Goal: Task Accomplishment & Management: Manage account settings

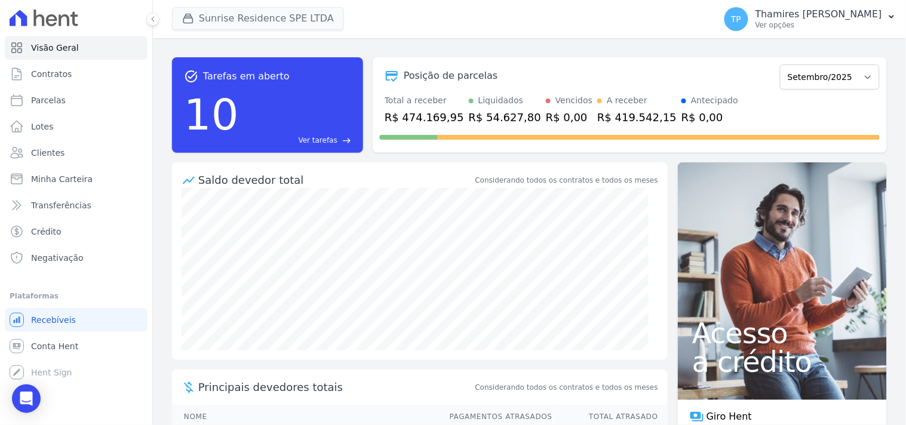
drag, startPoint x: 256, startPoint y: 33, endPoint x: 259, endPoint y: 24, distance: 10.0
click at [256, 30] on div "Sunrise Residence SPE LTDA Mondeo Audace Home Studio Audace Mondeo Edíficio Res…" at bounding box center [441, 18] width 538 height 39
click at [260, 16] on button "Sunrise Residence SPE LTDA" at bounding box center [258, 18] width 172 height 23
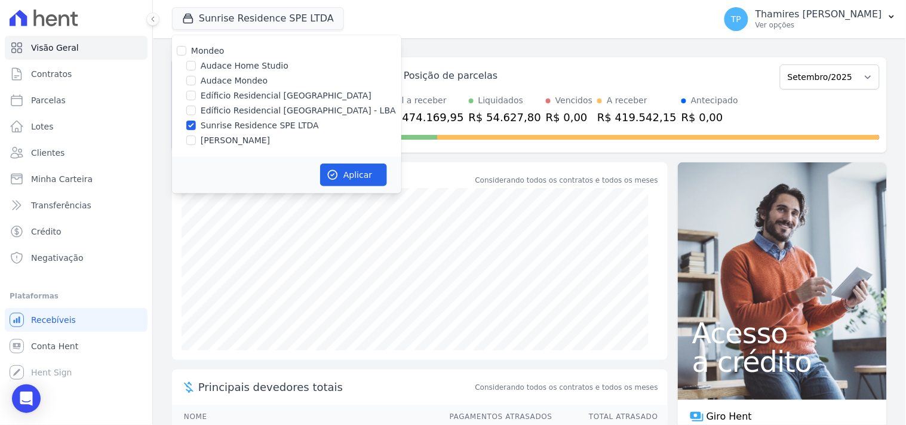
click at [231, 111] on label "Edíficio Residencial [GEOGRAPHIC_DATA] - LBA" at bounding box center [298, 111] width 195 height 13
click at [196, 111] on input "Edíficio Residencial [GEOGRAPHIC_DATA] - LBA" at bounding box center [191, 111] width 10 height 10
checkbox input "true"
click at [240, 127] on label "Sunrise Residence SPE LTDA" at bounding box center [260, 125] width 118 height 13
click at [196, 127] on input "Sunrise Residence SPE LTDA" at bounding box center [191, 126] width 10 height 10
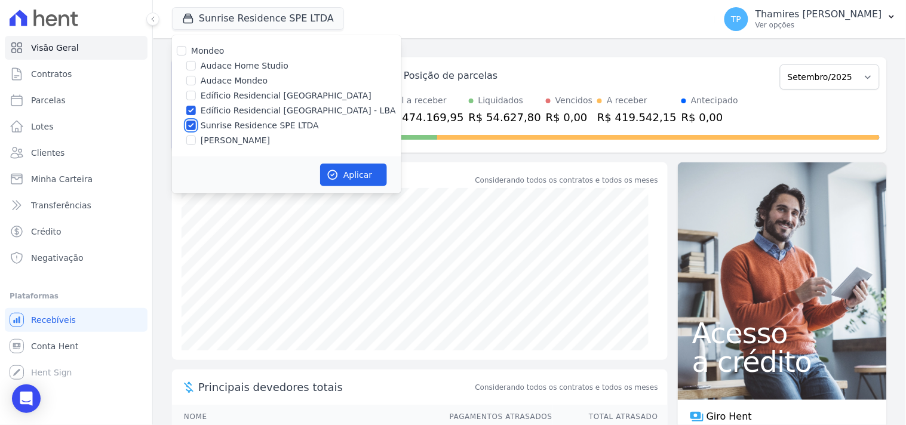
checkbox input "false"
drag, startPoint x: 327, startPoint y: 152, endPoint x: 329, endPoint y: 159, distance: 7.4
click at [329, 152] on div "Mondeo Audace Home Studio Audace Mondeo Edíficio Residencial [GEOGRAPHIC_DATA] …" at bounding box center [286, 95] width 229 height 121
click at [332, 171] on icon "button" at bounding box center [333, 175] width 12 height 12
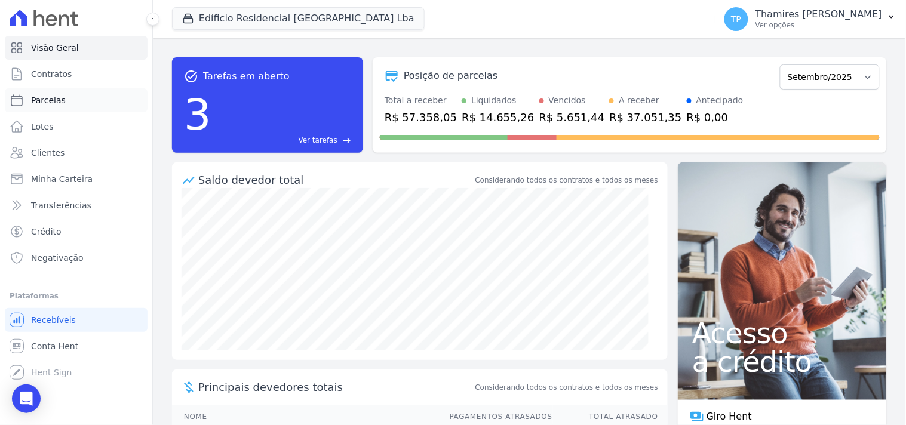
click at [78, 104] on link "Parcelas" at bounding box center [76, 100] width 143 height 24
select select
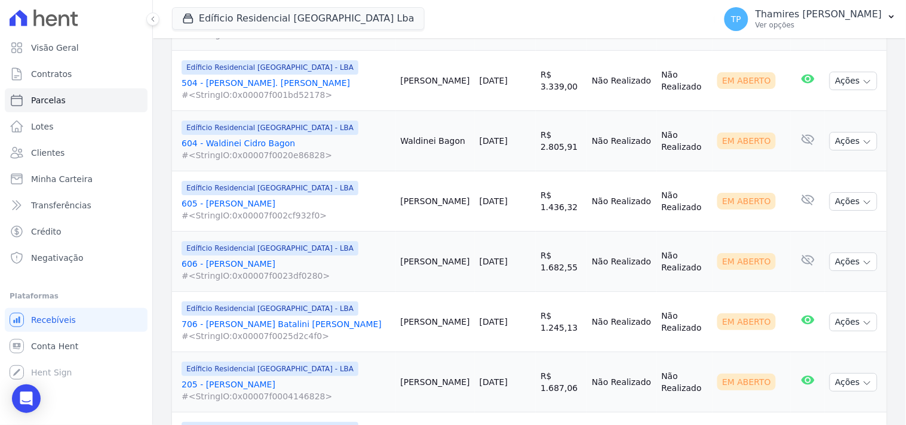
scroll to position [1063, 0]
click at [79, 248] on link "Negativação" at bounding box center [76, 258] width 143 height 24
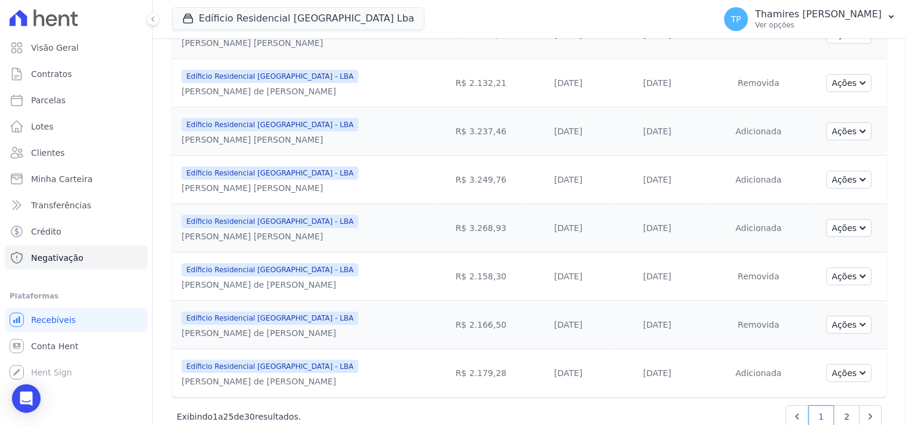
scroll to position [1027, 0]
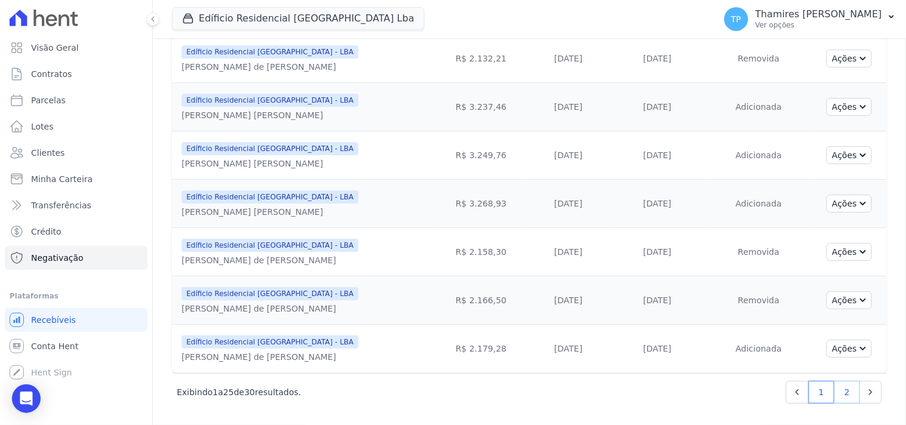
click at [839, 397] on link "2" at bounding box center [847, 392] width 26 height 23
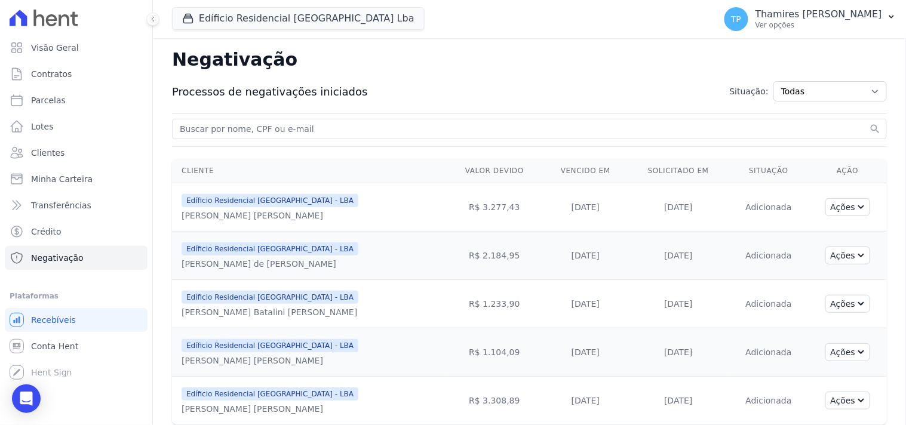
scroll to position [54, 0]
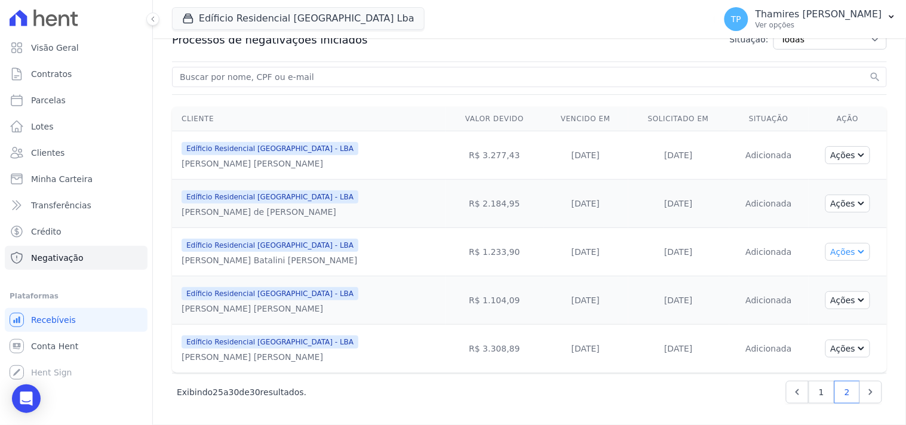
click at [833, 254] on button "Ações" at bounding box center [848, 252] width 45 height 18
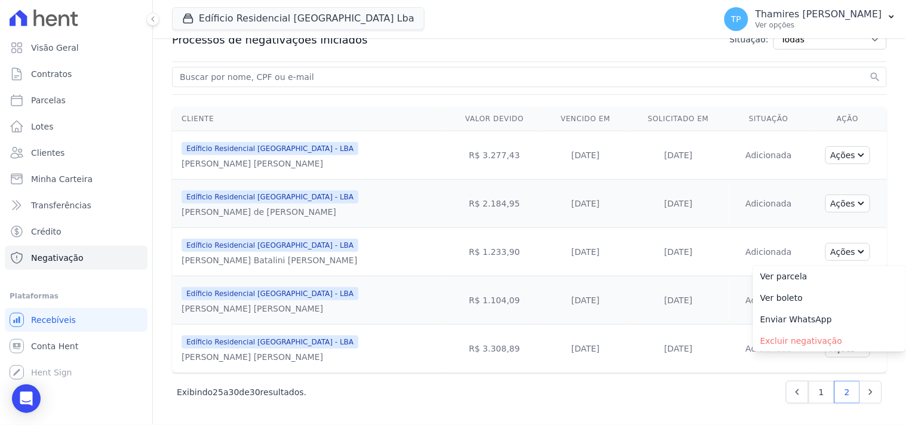
click at [685, 260] on td "[DATE]" at bounding box center [678, 252] width 101 height 48
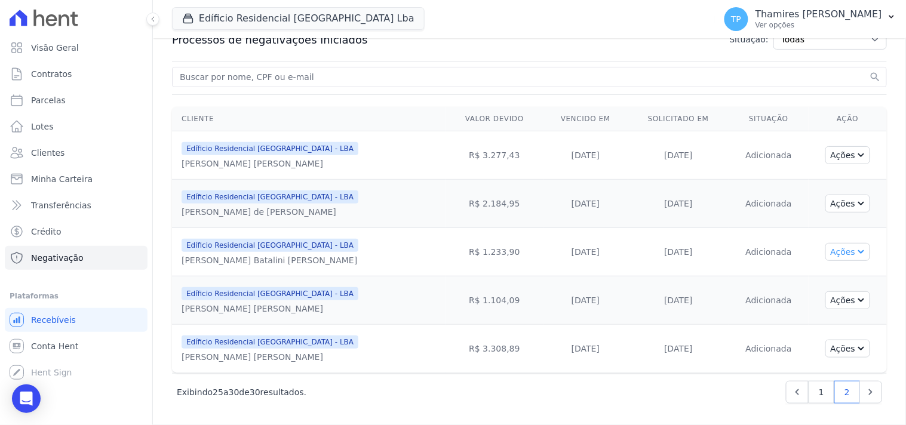
click at [834, 251] on button "Ações" at bounding box center [848, 252] width 45 height 18
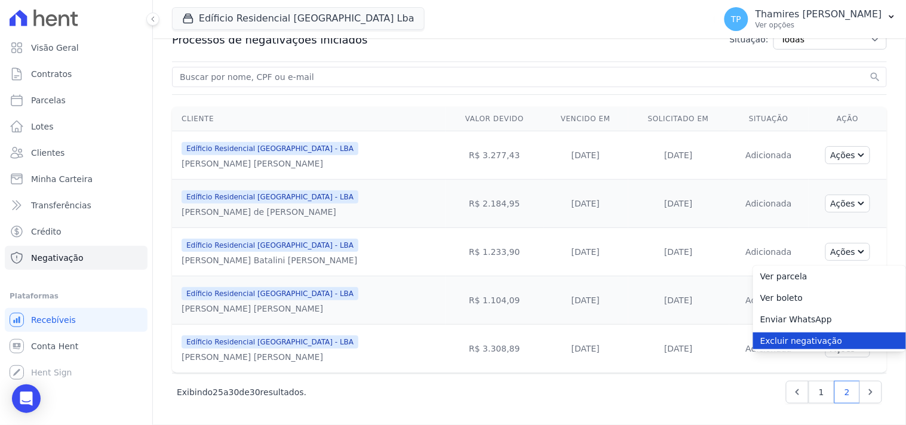
click at [789, 342] on link "Excluir negativação" at bounding box center [829, 341] width 153 height 17
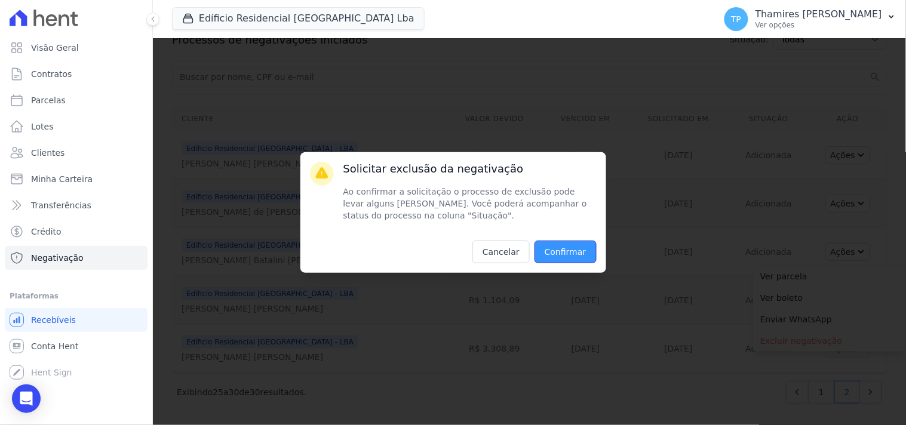
click at [569, 248] on input "Confirmar" at bounding box center [566, 252] width 62 height 23
